Goal: Task Accomplishment & Management: Manage account settings

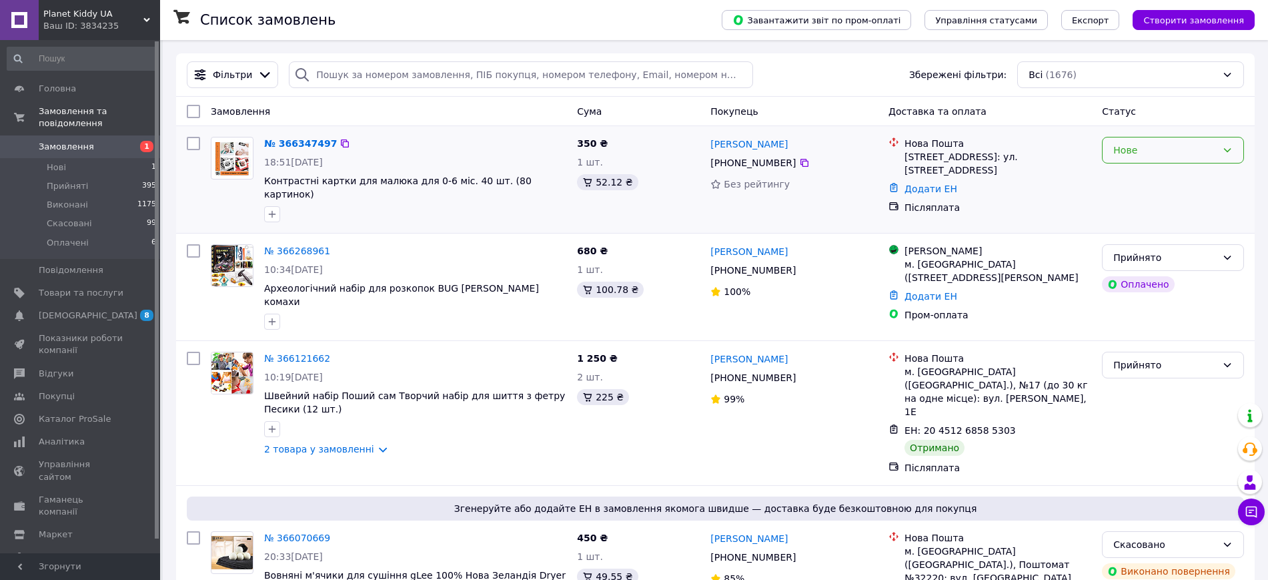
click at [1176, 139] on div "Нове" at bounding box center [1173, 150] width 142 height 27
click at [1154, 175] on li "Прийнято" at bounding box center [1173, 179] width 141 height 24
click at [294, 144] on link "№ 366347497" at bounding box center [297, 143] width 66 height 11
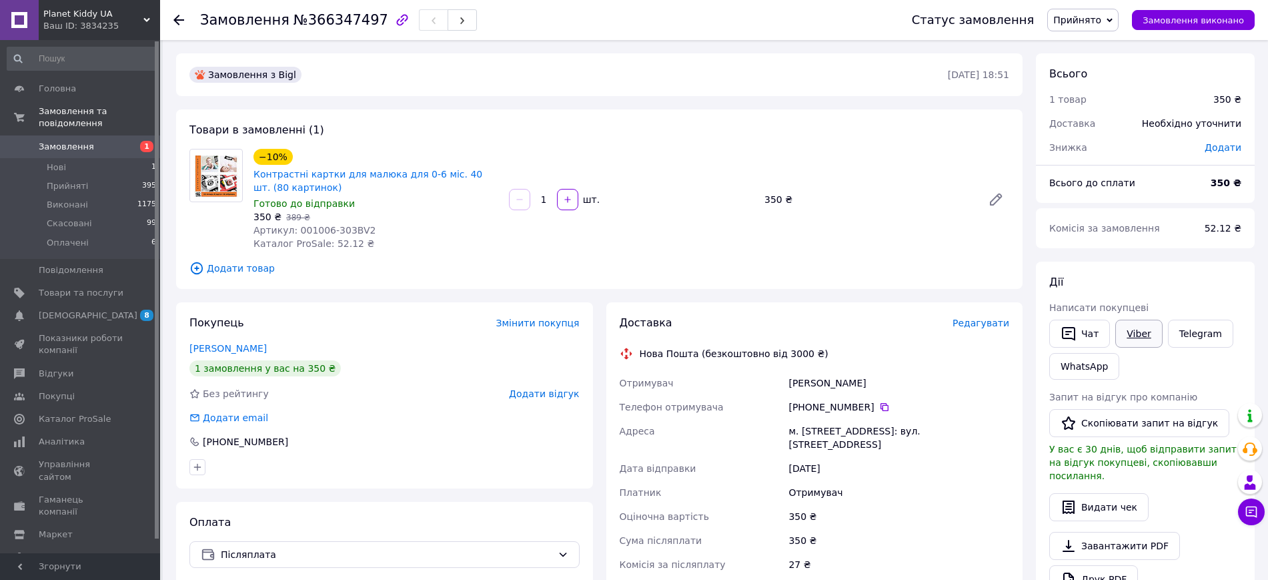
click at [1137, 333] on link "Viber" at bounding box center [1139, 334] width 47 height 28
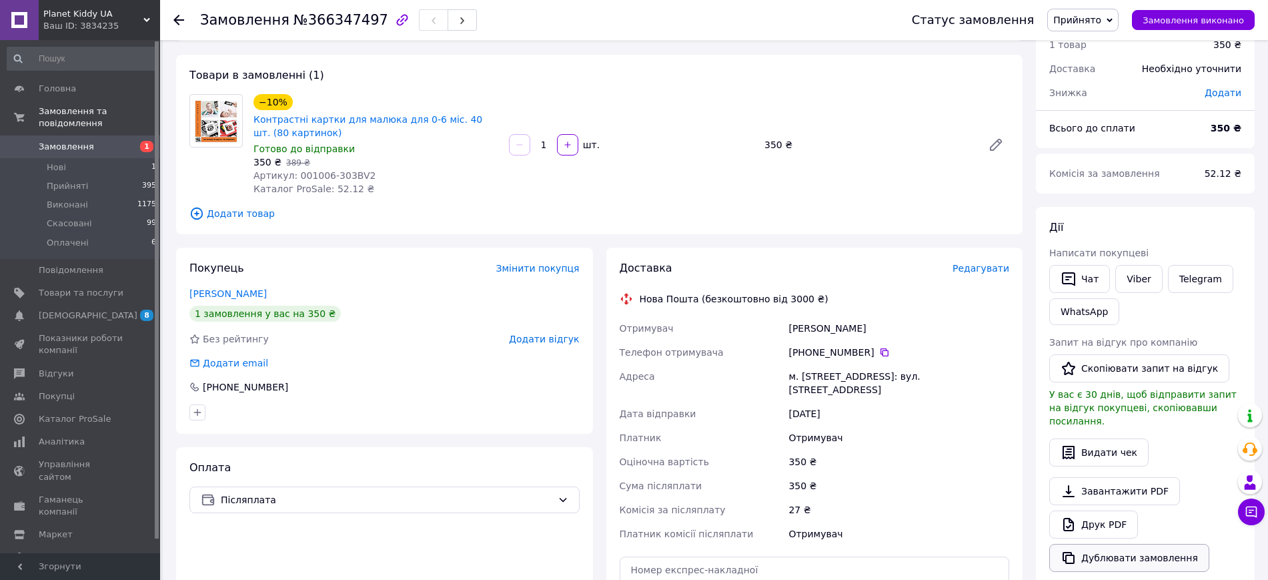
scroll to position [83, 0]
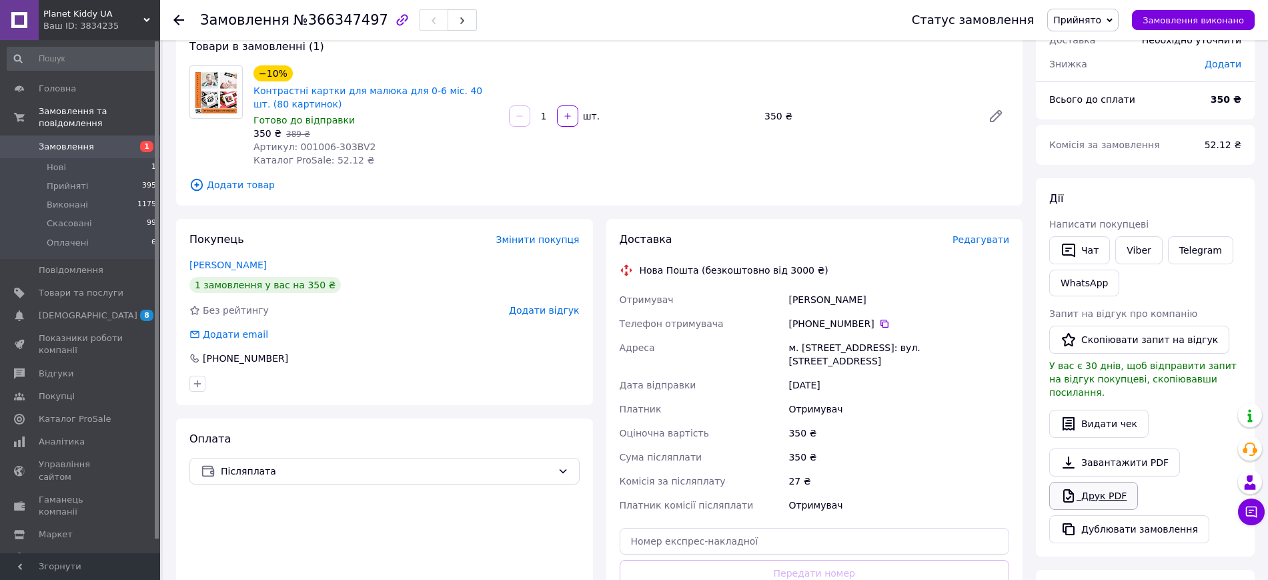
click at [1112, 486] on link "Друк PDF" at bounding box center [1094, 496] width 89 height 28
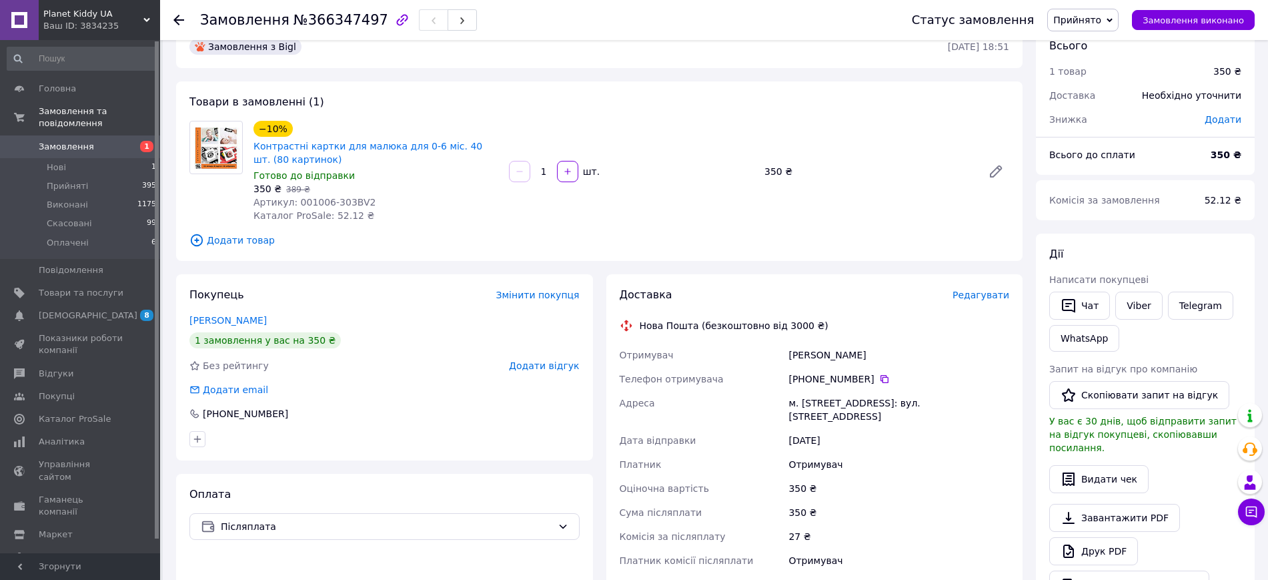
scroll to position [0, 0]
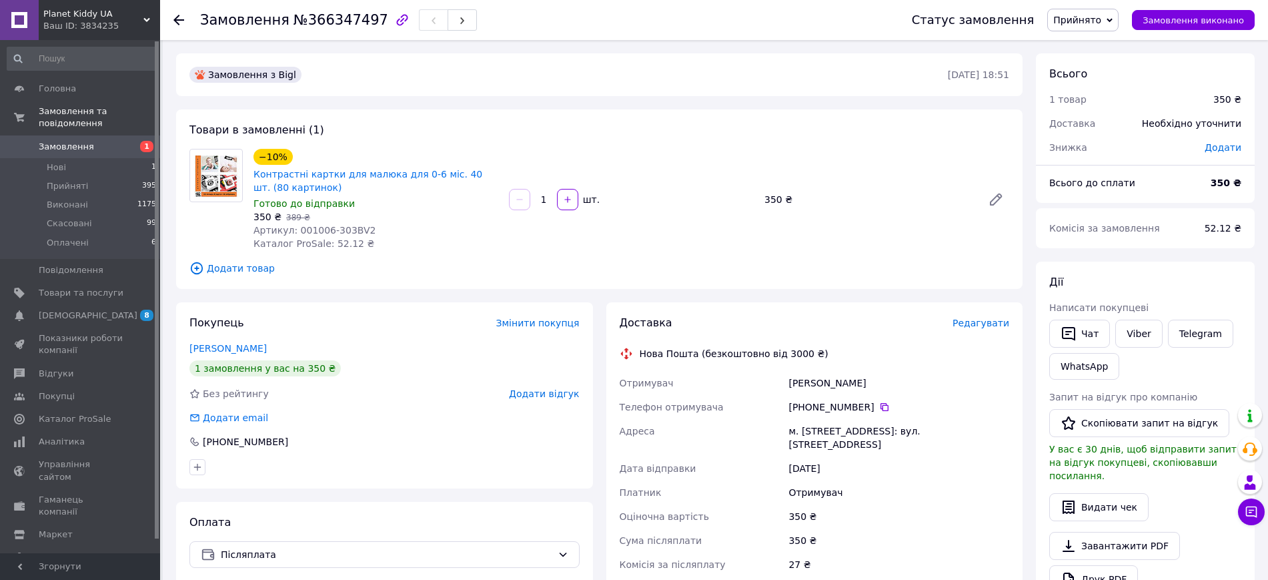
click at [176, 18] on use at bounding box center [178, 20] width 11 height 11
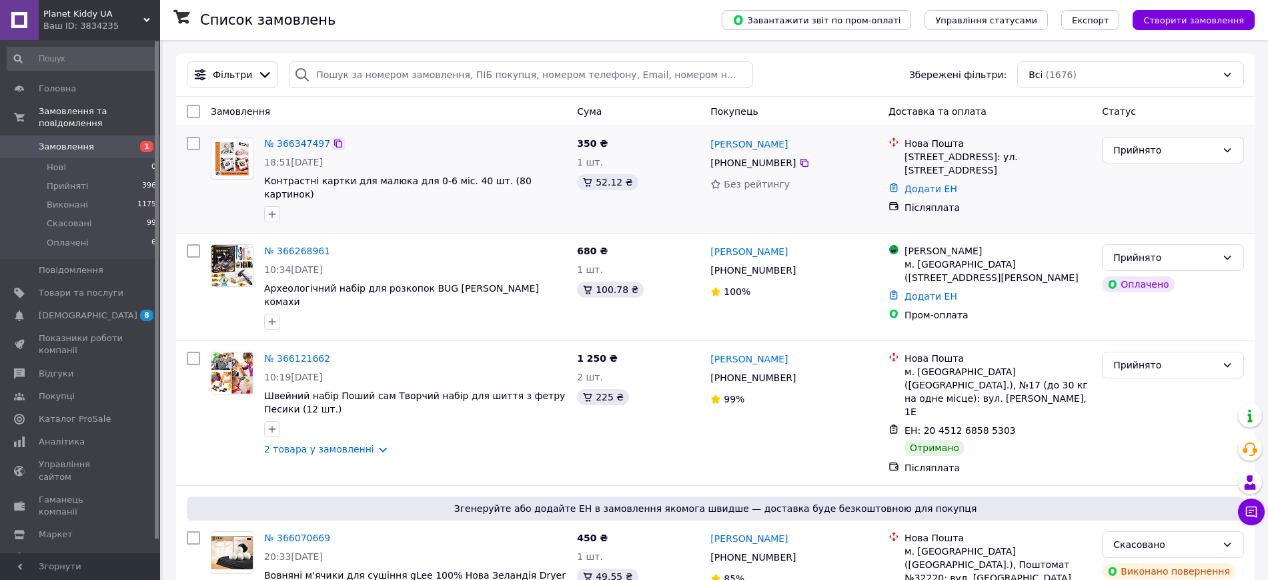
click at [333, 143] on icon at bounding box center [338, 143] width 11 height 11
click at [80, 413] on span "Каталог ProSale" at bounding box center [75, 419] width 72 height 12
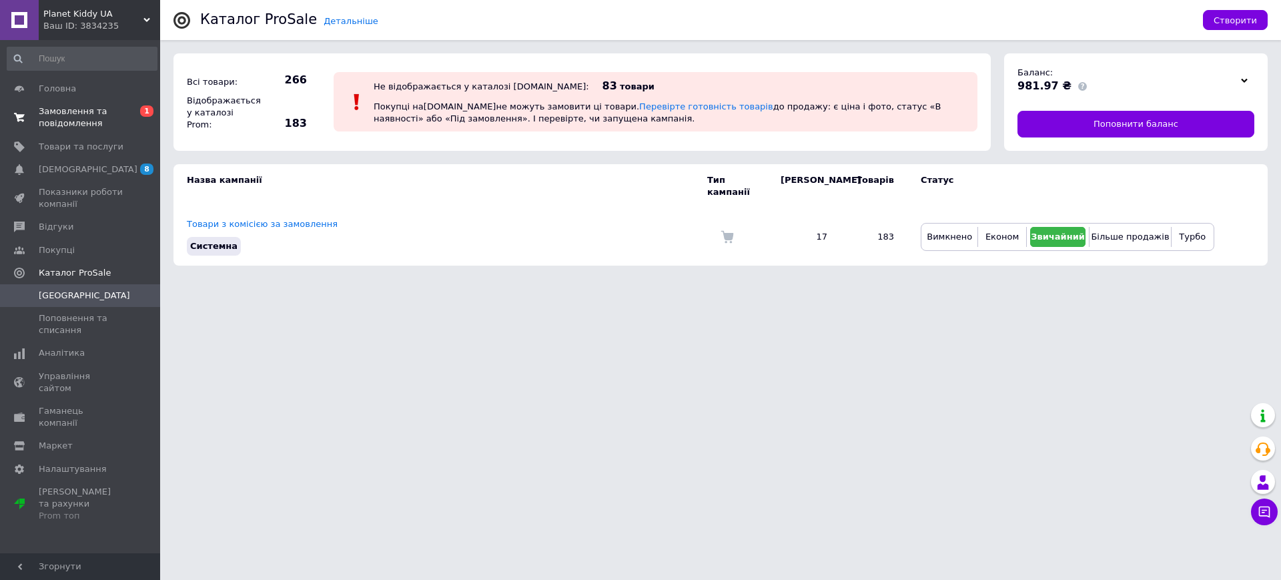
click at [65, 123] on span "Замовлення та повідомлення" at bounding box center [81, 117] width 85 height 24
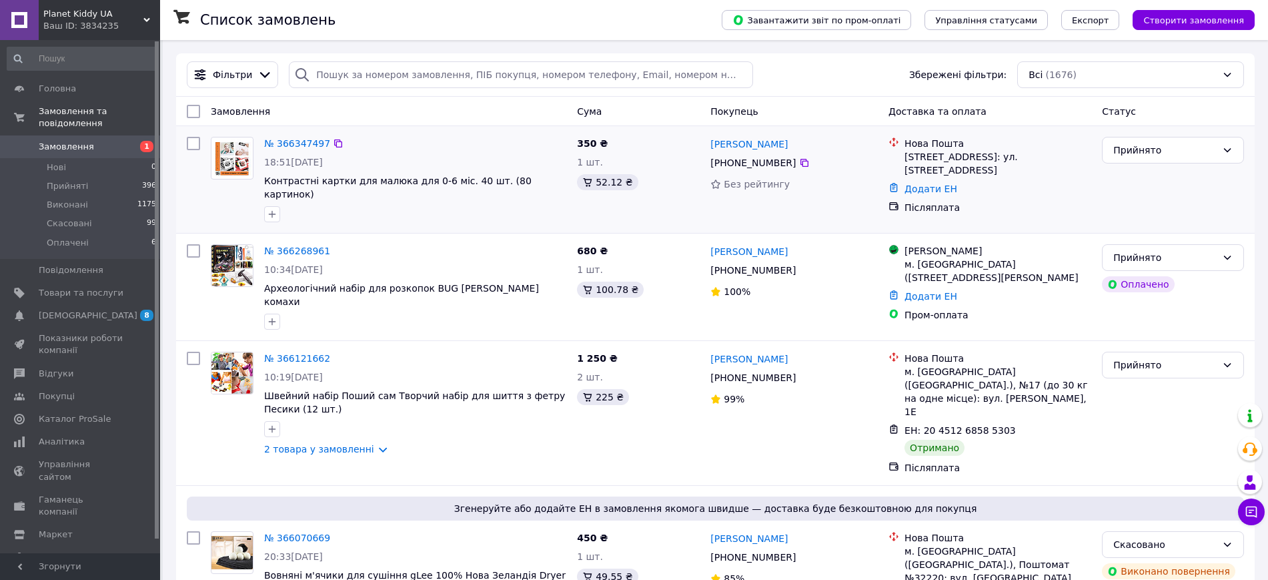
click at [236, 143] on img at bounding box center [232, 158] width 41 height 39
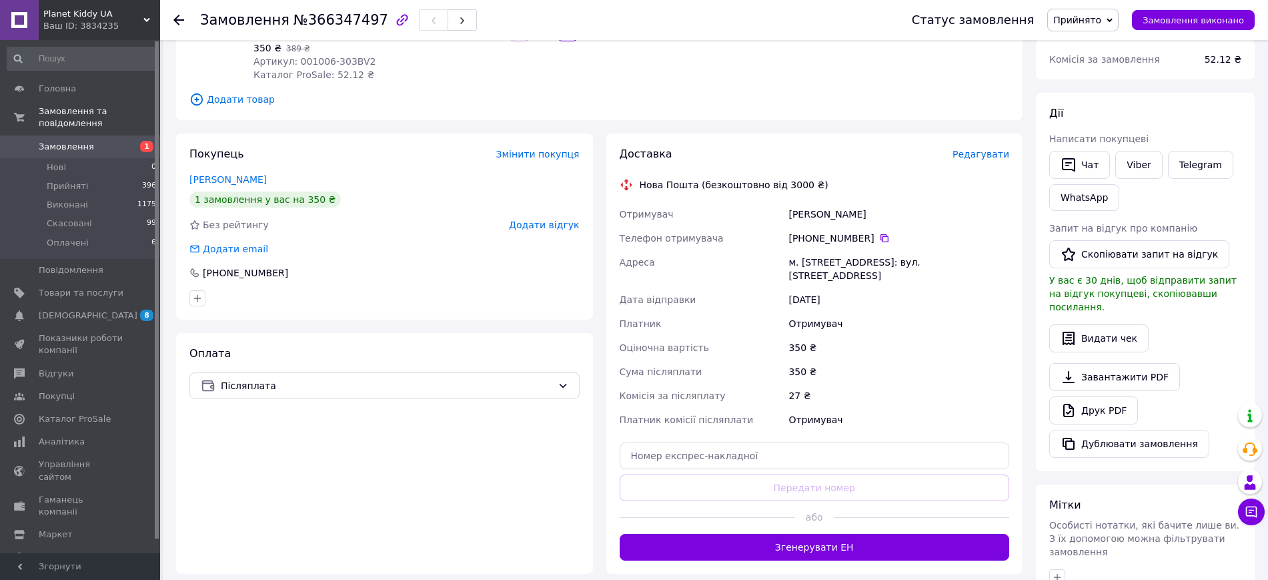
scroll to position [31, 0]
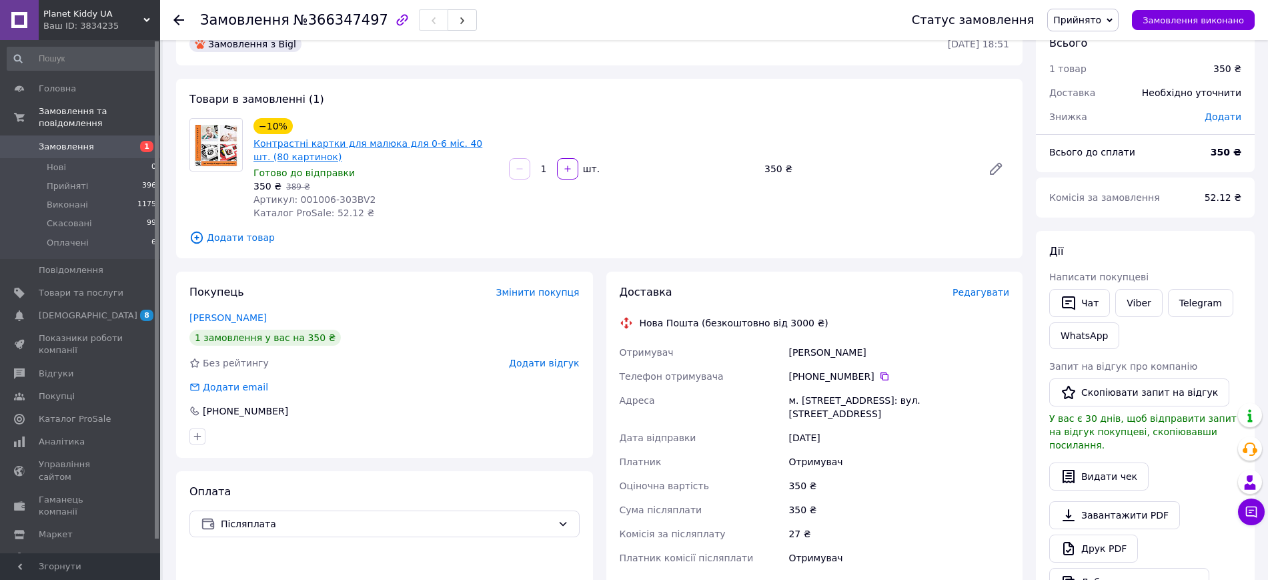
click at [356, 145] on link "Контрастні картки для малюка для 0-6 міс. 40 шт. (80 картинок)" at bounding box center [368, 150] width 229 height 24
click at [389, 140] on link "Контрастні картки для малюка для 0-6 міс. 40 шт. (80 картинок)" at bounding box center [368, 150] width 229 height 24
